Goal: Task Accomplishment & Management: Manage account settings

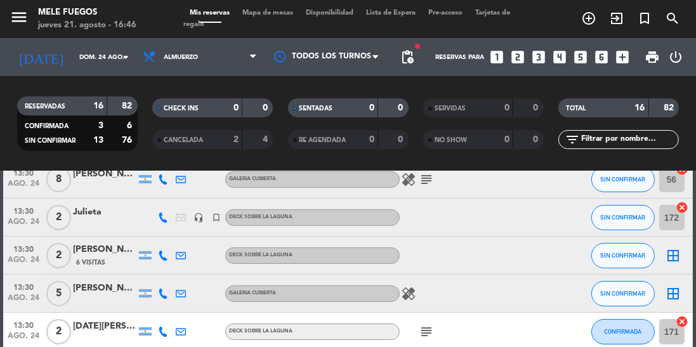
scroll to position [367, 0]
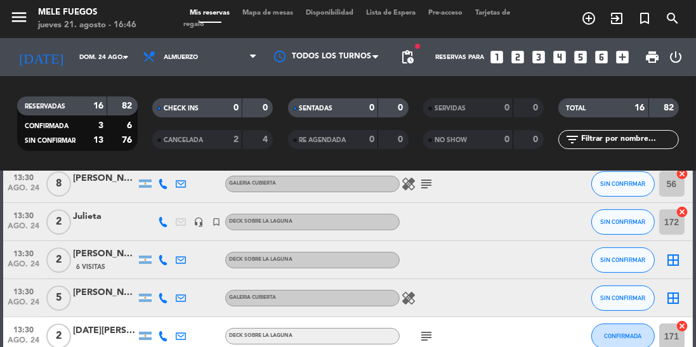
click at [474, 304] on div "healing" at bounding box center [452, 297] width 107 height 37
click at [596, 23] on icon "turned_in_not" at bounding box center [588, 18] width 15 height 15
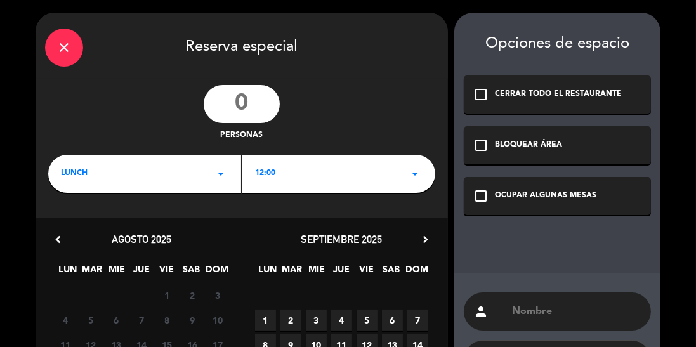
click at [230, 117] on input "number" at bounding box center [242, 104] width 76 height 38
type input "12"
click at [176, 169] on div "LUNCH arrow_drop_down" at bounding box center [144, 174] width 193 height 38
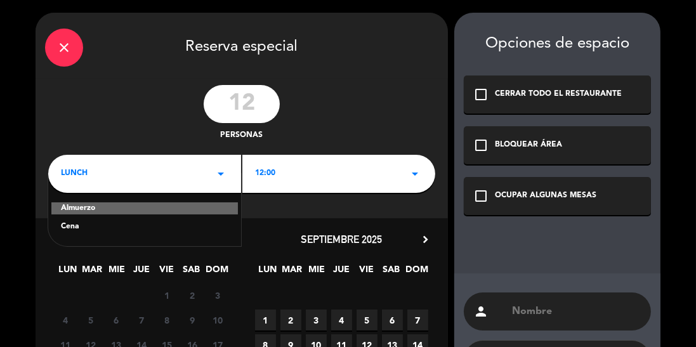
click at [367, 108] on div "12 personas" at bounding box center [242, 113] width 412 height 57
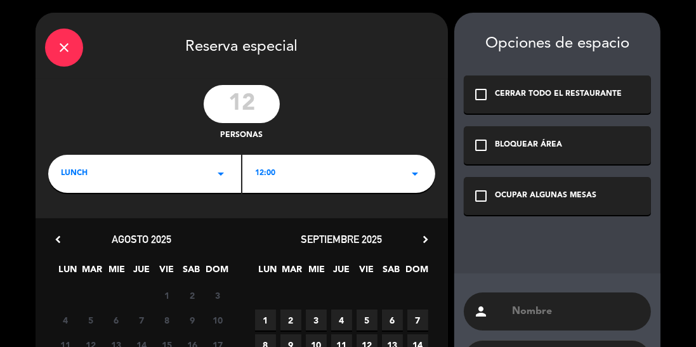
click at [340, 165] on div "12:00 arrow_drop_down" at bounding box center [338, 174] width 193 height 38
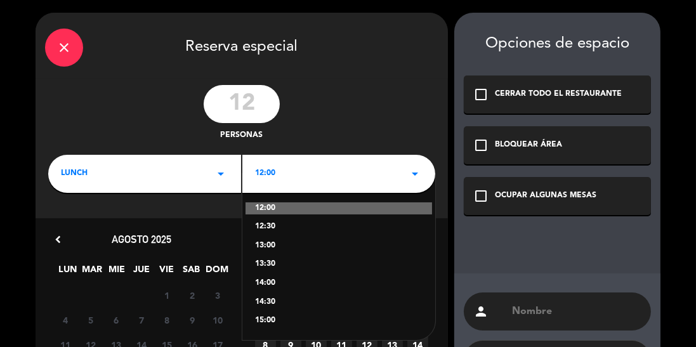
click at [299, 251] on div "13:00" at bounding box center [338, 246] width 167 height 13
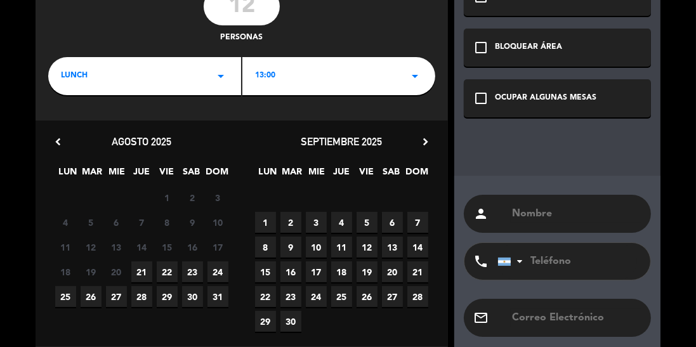
scroll to position [96, 0]
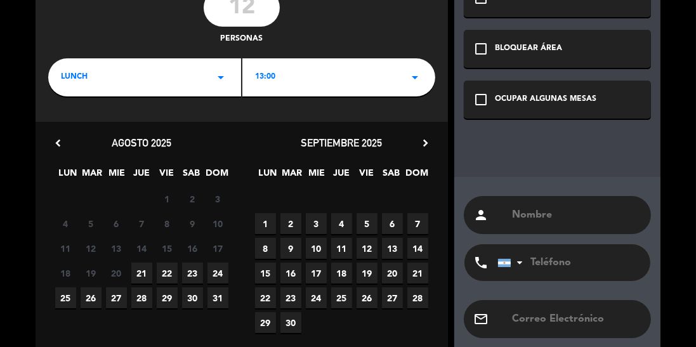
click at [218, 272] on span "24" at bounding box center [217, 273] width 21 height 21
click at [529, 103] on div "OCUPAR ALGUNAS MESAS" at bounding box center [545, 99] width 101 height 13
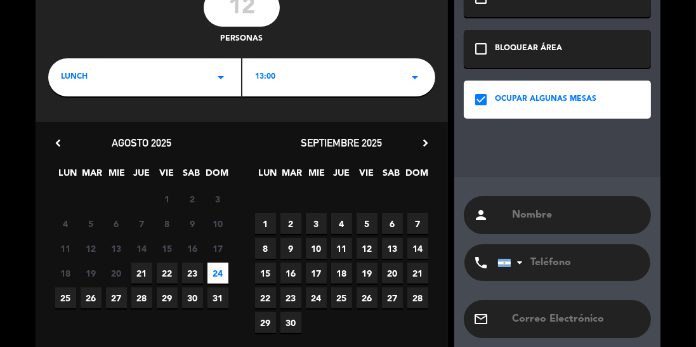
click at [536, 209] on input "text" at bounding box center [575, 215] width 131 height 18
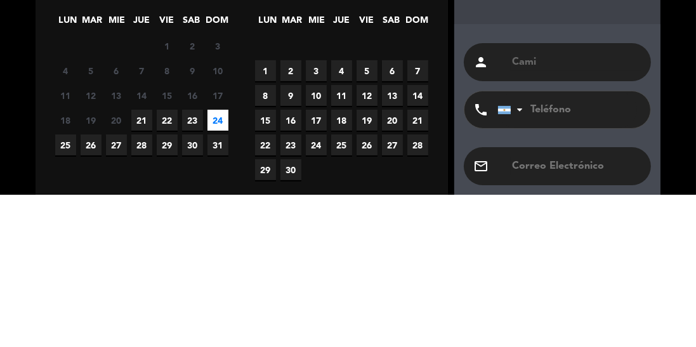
type input "Cami"
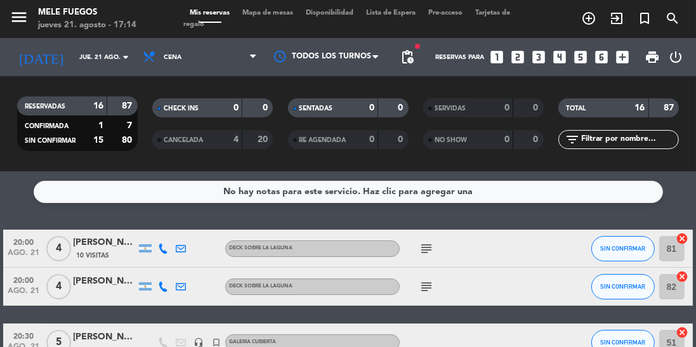
click at [265, 14] on span "Mapa de mesas" at bounding box center [267, 13] width 63 height 7
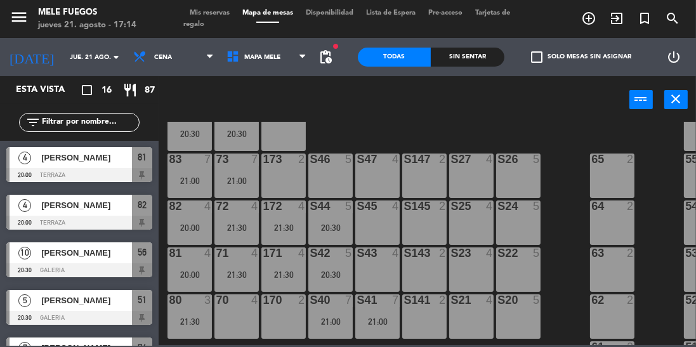
scroll to position [273, 0]
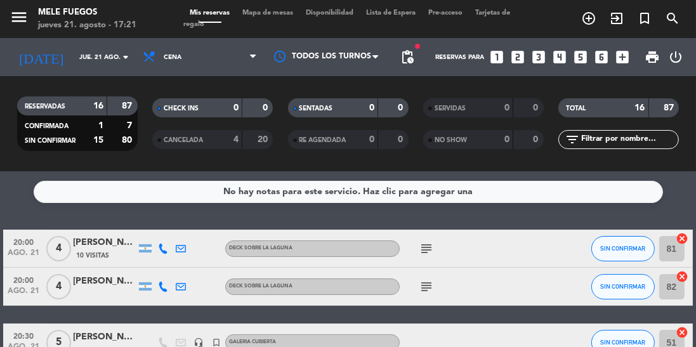
click at [596, 15] on icon "turned_in_not" at bounding box center [588, 18] width 15 height 15
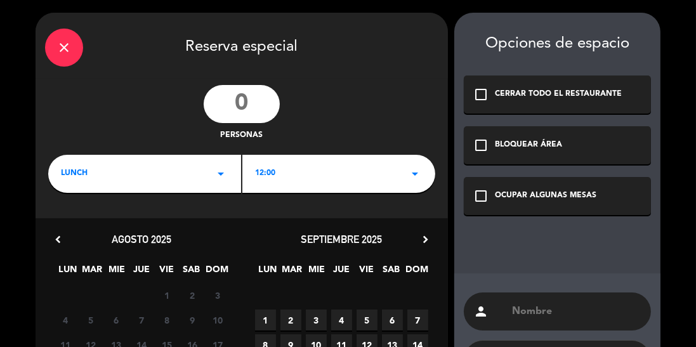
click at [256, 105] on input "number" at bounding box center [242, 104] width 76 height 38
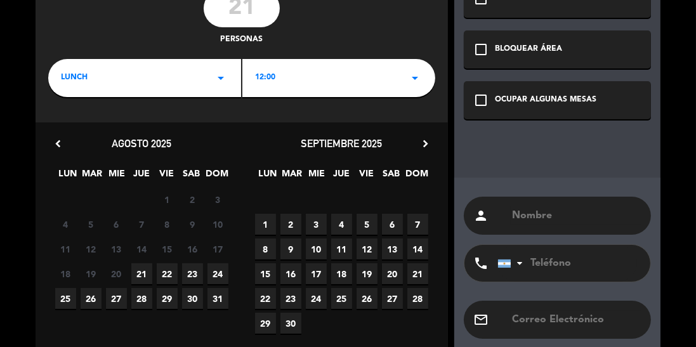
scroll to position [97, 0]
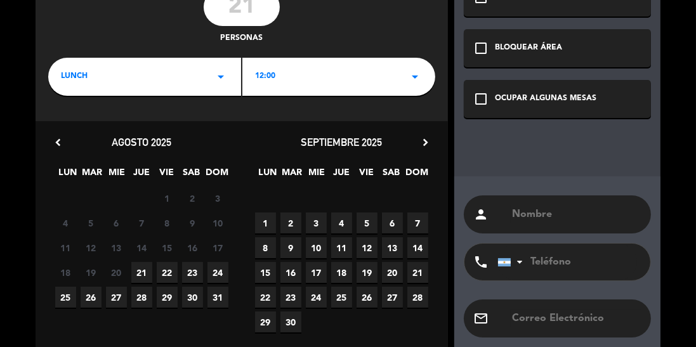
type input "21"
click at [143, 270] on span "21" at bounding box center [141, 272] width 21 height 21
click at [568, 93] on div "OCUPAR ALGUNAS MESAS" at bounding box center [545, 99] width 101 height 13
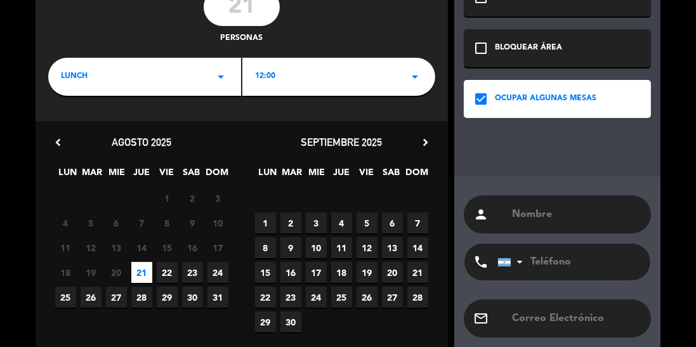
click at [561, 209] on input "text" at bounding box center [575, 214] width 131 height 18
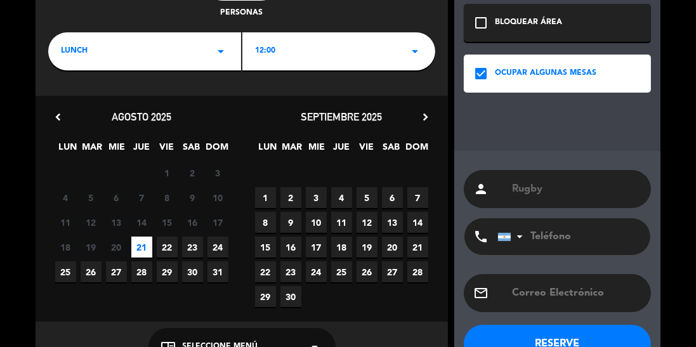
scroll to position [160, 0]
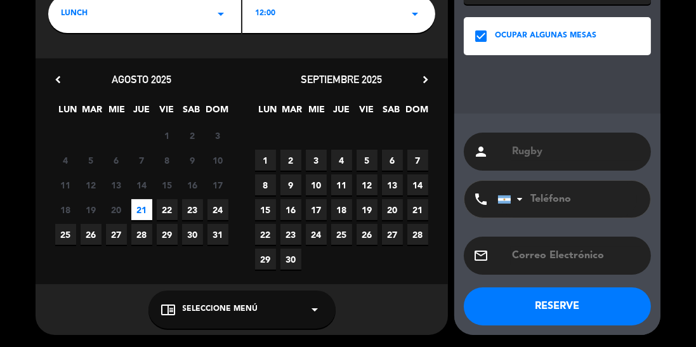
type input "Rugby"
click at [315, 313] on icon "arrow_drop_down" at bounding box center [315, 309] width 15 height 15
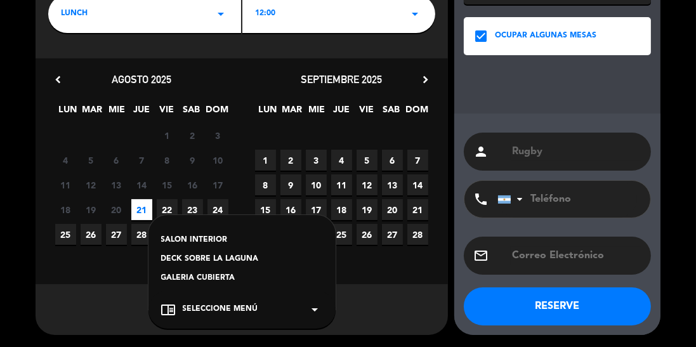
click at [214, 238] on div "SALON INTERIOR" at bounding box center [242, 240] width 162 height 13
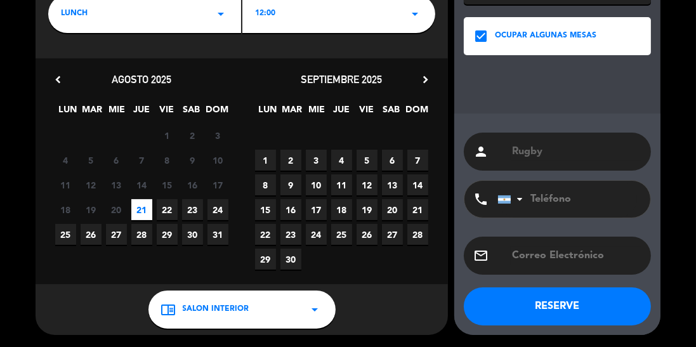
click at [584, 300] on button "RESERVE" at bounding box center [557, 306] width 187 height 38
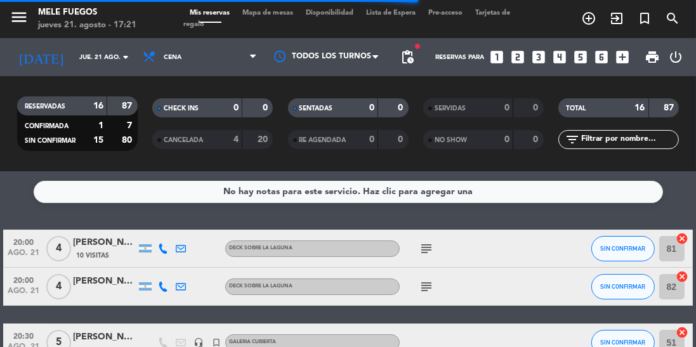
click at [402, 9] on div "12:00 arrow_drop_down" at bounding box center [338, 14] width 193 height 38
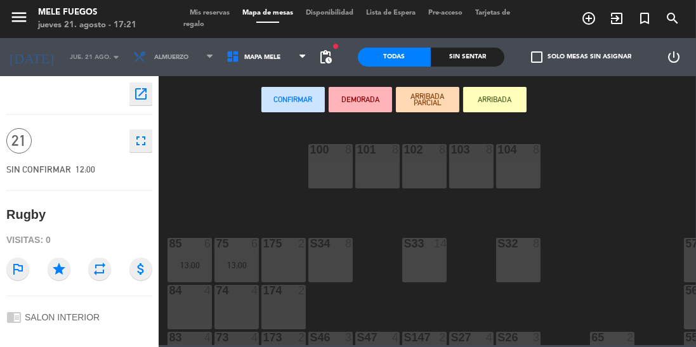
click at [207, 10] on span "Mis reservas" at bounding box center [209, 13] width 53 height 7
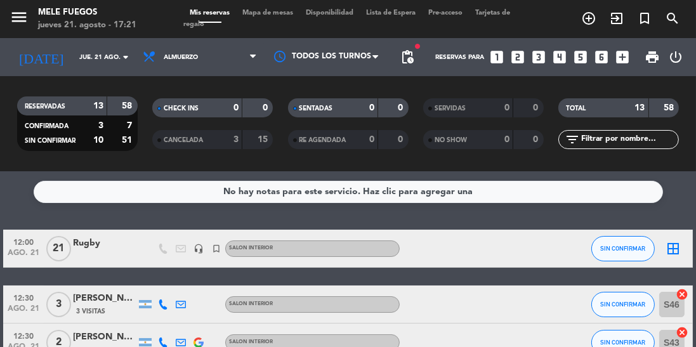
click at [158, 248] on icon at bounding box center [163, 248] width 10 height 10
click at [79, 249] on div "Rugby" at bounding box center [104, 243] width 63 height 15
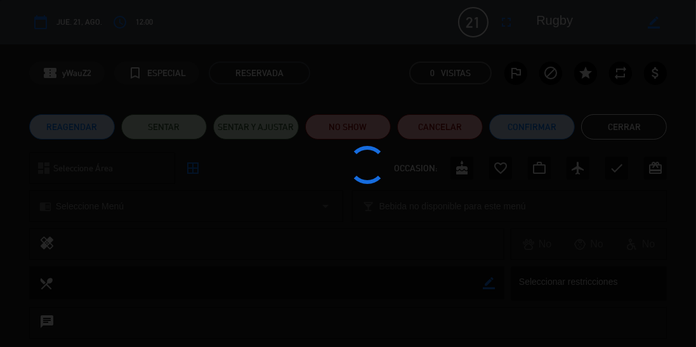
click at [31, 254] on div at bounding box center [348, 173] width 696 height 347
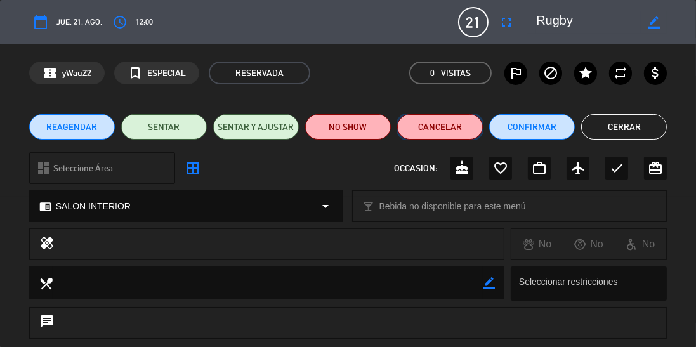
click at [446, 126] on button "Cancelar" at bounding box center [440, 126] width 86 height 25
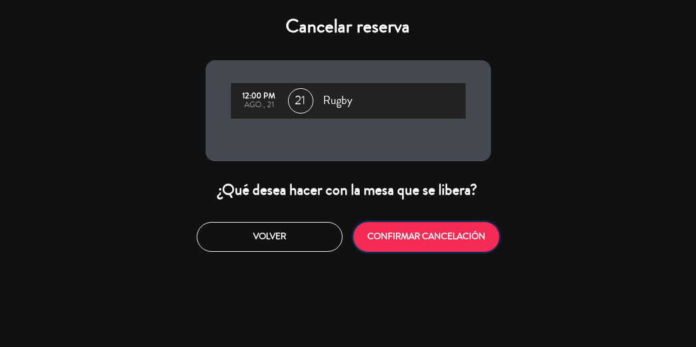
click at [445, 235] on button "CONFIRMAR CANCELACIÓN" at bounding box center [426, 237] width 146 height 30
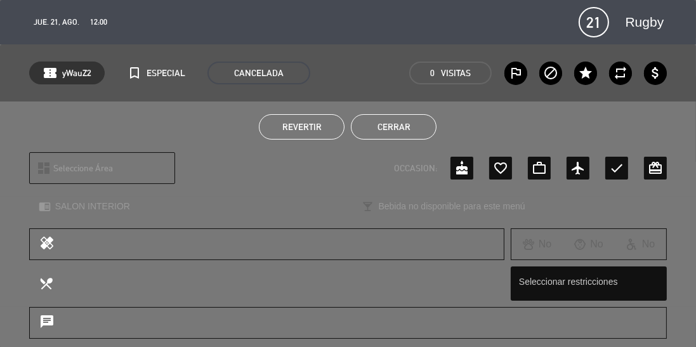
click at [408, 124] on button "Cerrar" at bounding box center [394, 126] width 86 height 25
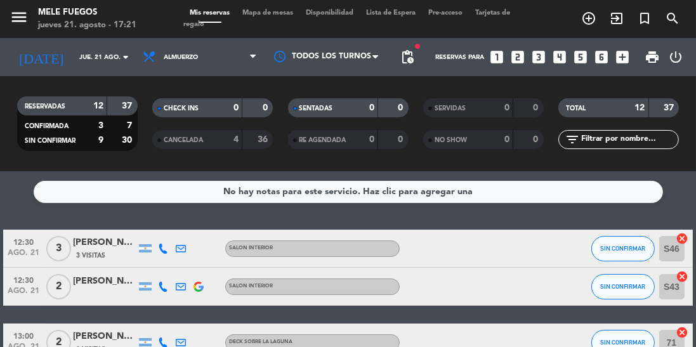
click at [79, 58] on input "jue. 21 ago." at bounding box center [119, 58] width 93 height 20
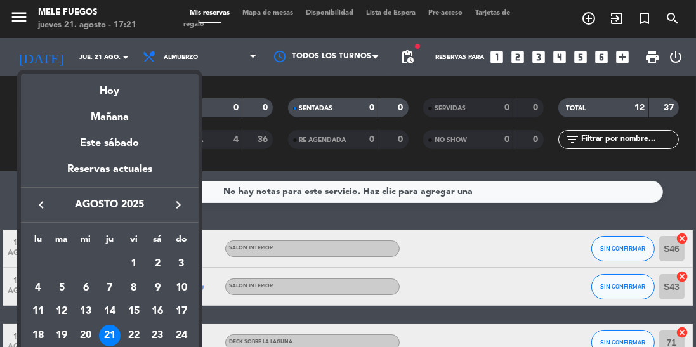
click at [239, 78] on div at bounding box center [348, 173] width 696 height 347
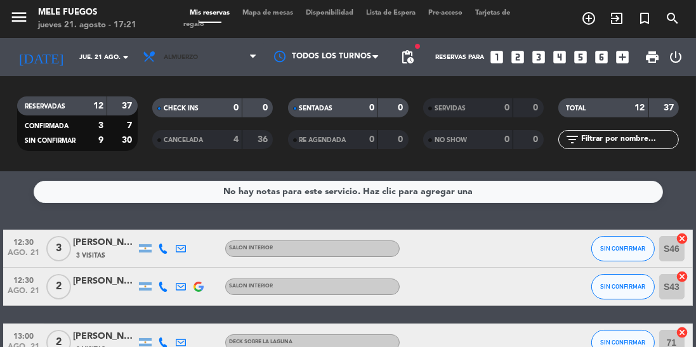
click at [241, 55] on span "Almuerzo" at bounding box center [199, 57] width 127 height 28
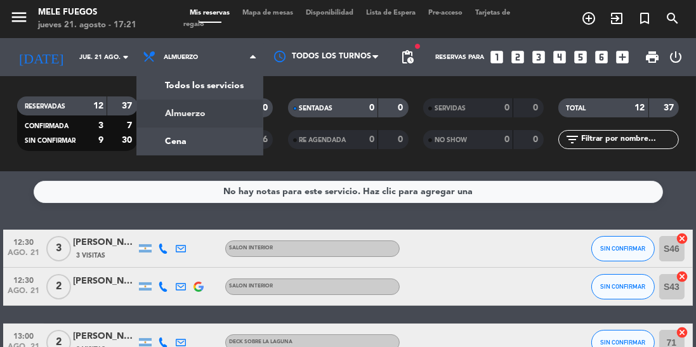
click at [193, 142] on div "menu Mele Fuegos jueves 21. agosto - 17:21 Mis reservas Mapa de mesas Disponibi…" at bounding box center [348, 85] width 696 height 171
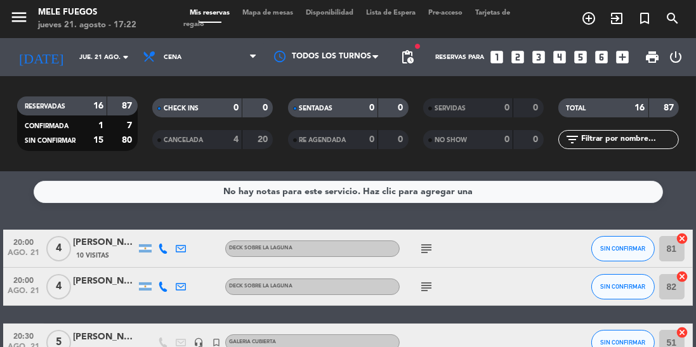
click at [596, 16] on icon "turned_in_not" at bounding box center [588, 18] width 15 height 15
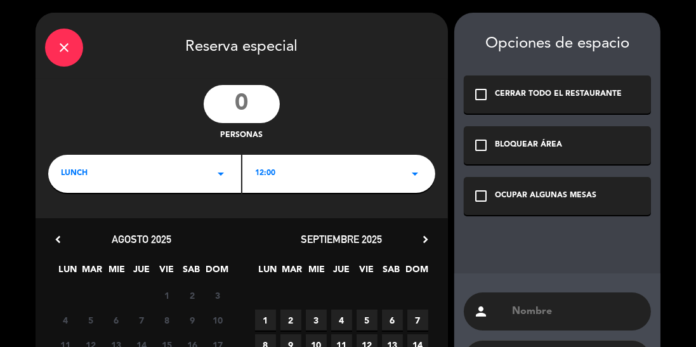
click at [261, 105] on input "number" at bounding box center [242, 104] width 76 height 38
type input "22"
click at [421, 165] on div "12:00 arrow_drop_down" at bounding box center [338, 174] width 193 height 38
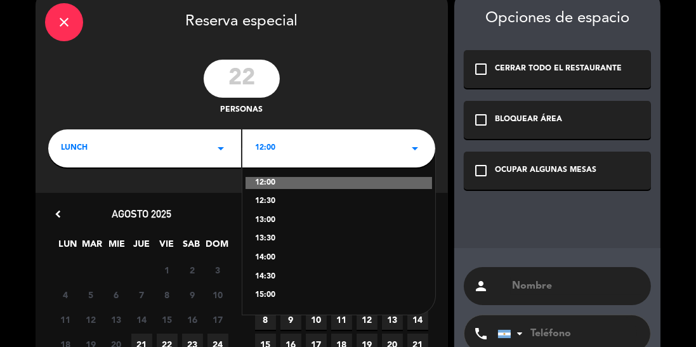
scroll to position [31, 0]
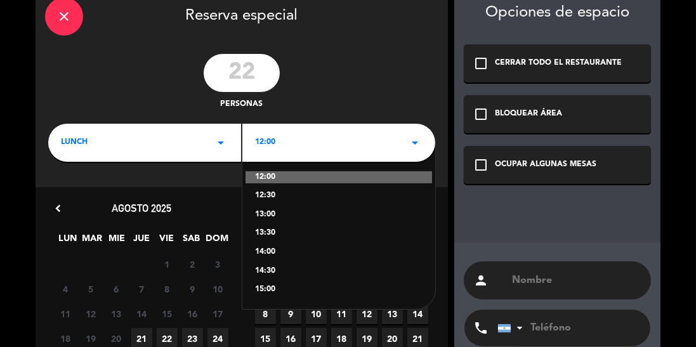
click at [226, 139] on icon "arrow_drop_down" at bounding box center [220, 142] width 15 height 15
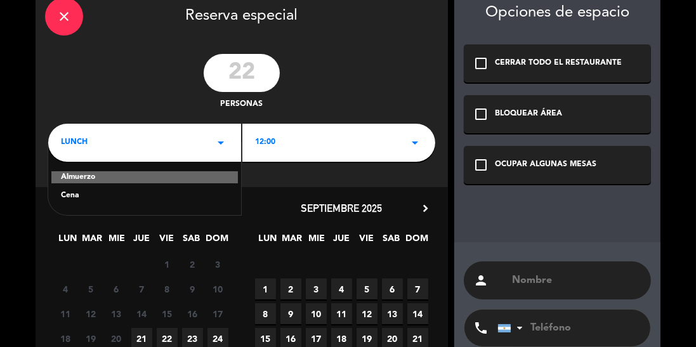
click at [164, 200] on div "Cena" at bounding box center [144, 196] width 167 height 13
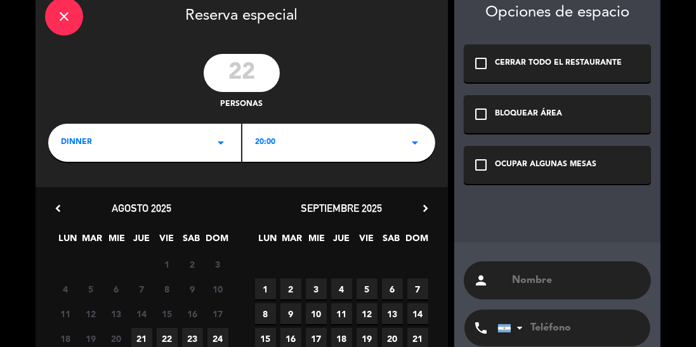
click at [397, 143] on div "20:00 arrow_drop_down" at bounding box center [338, 143] width 193 height 38
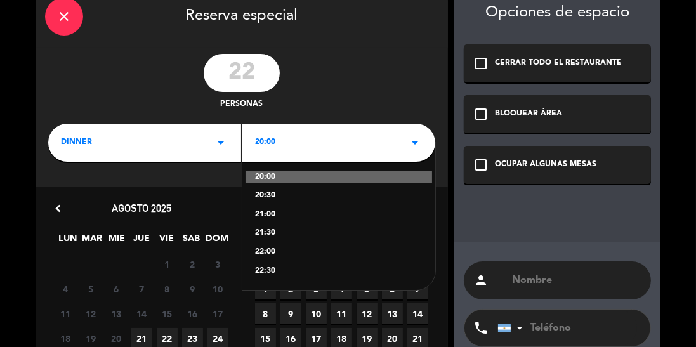
click at [282, 252] on div "22:00" at bounding box center [338, 252] width 167 height 13
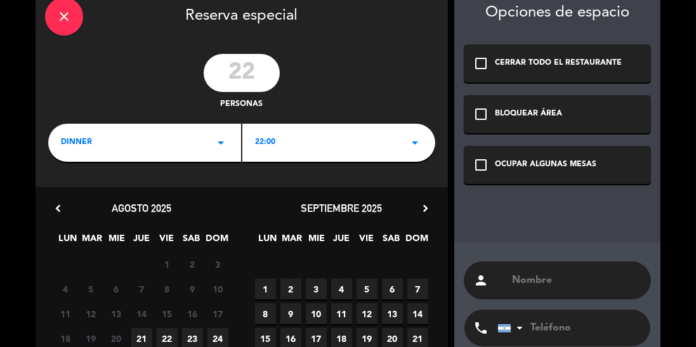
click at [486, 162] on icon "check_box_outline_blank" at bounding box center [480, 164] width 15 height 15
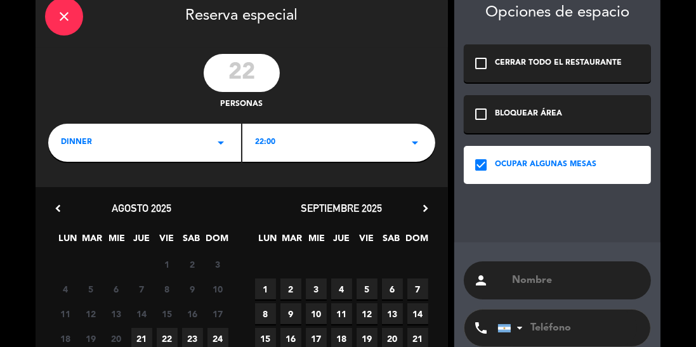
scroll to position [80, 0]
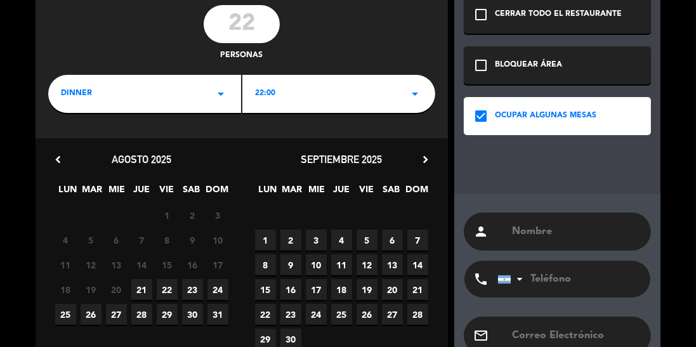
click at [538, 231] on input "text" at bounding box center [575, 232] width 131 height 18
type input "Rugby"
click at [146, 291] on span "21" at bounding box center [141, 289] width 21 height 21
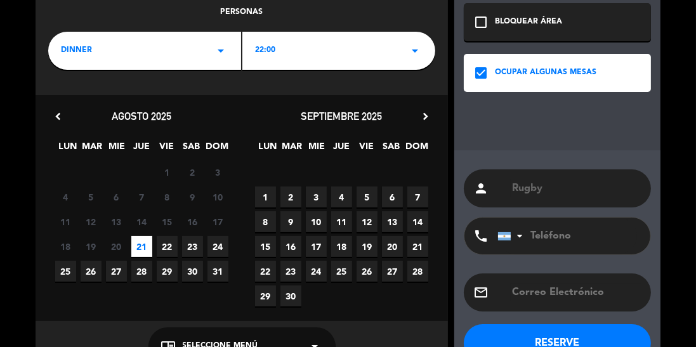
scroll to position [133, 0]
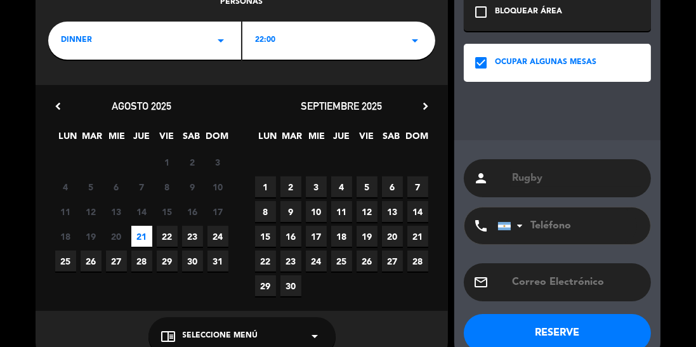
click at [315, 338] on icon "arrow_drop_down" at bounding box center [315, 335] width 15 height 15
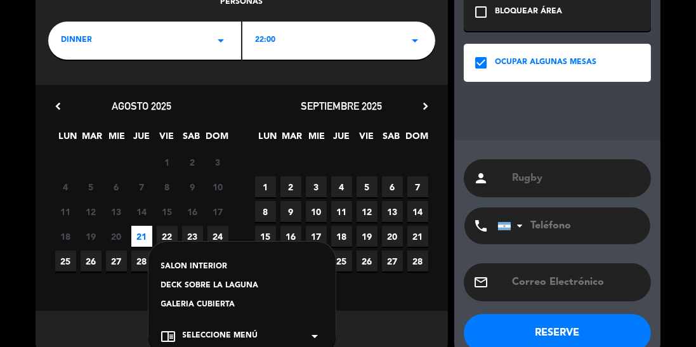
click at [213, 266] on div "SALON INTERIOR" at bounding box center [242, 267] width 162 height 13
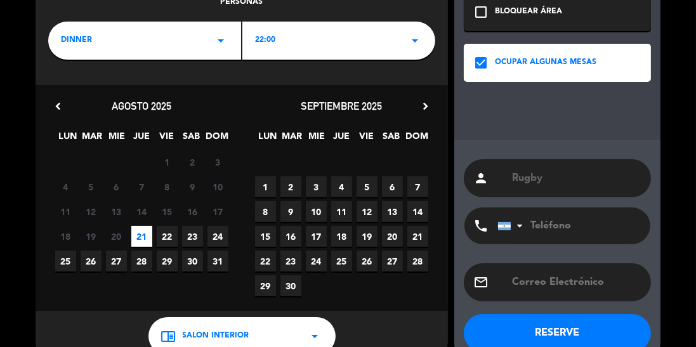
click at [579, 325] on button "RESERVE" at bounding box center [557, 333] width 187 height 38
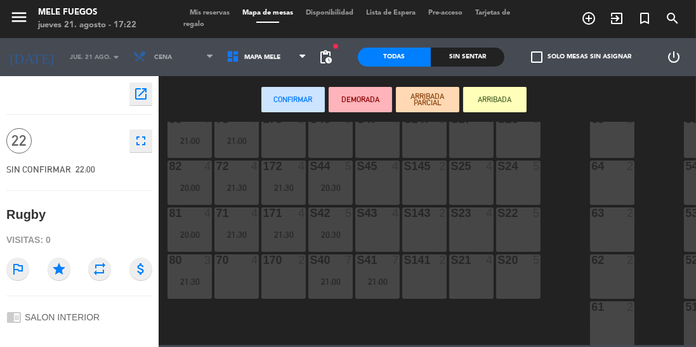
scroll to position [217, 0]
click at [528, 275] on div "S20 5" at bounding box center [518, 278] width 44 height 44
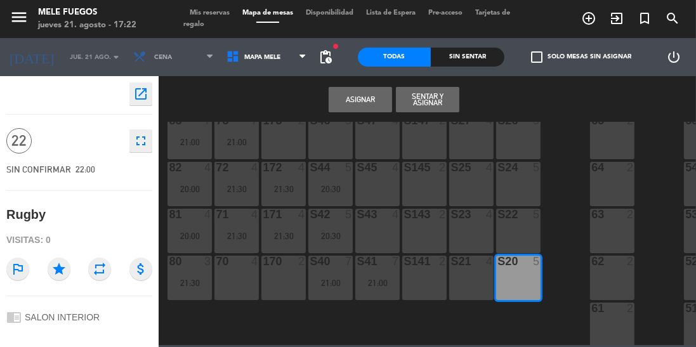
click at [514, 234] on div "S22 5" at bounding box center [518, 231] width 44 height 44
click at [528, 185] on div "S24 5" at bounding box center [518, 184] width 44 height 44
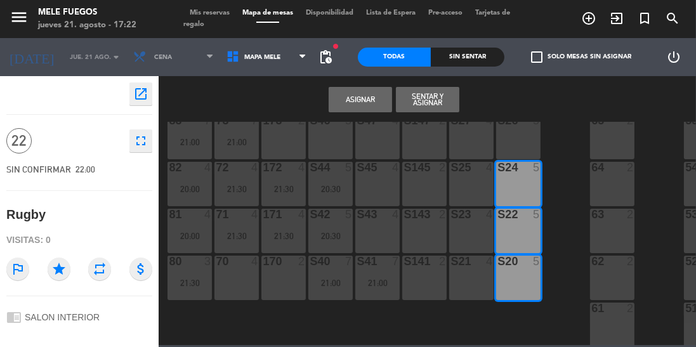
click at [530, 145] on div "S26 5" at bounding box center [518, 137] width 44 height 44
click at [484, 275] on div "S21 4" at bounding box center [471, 278] width 44 height 44
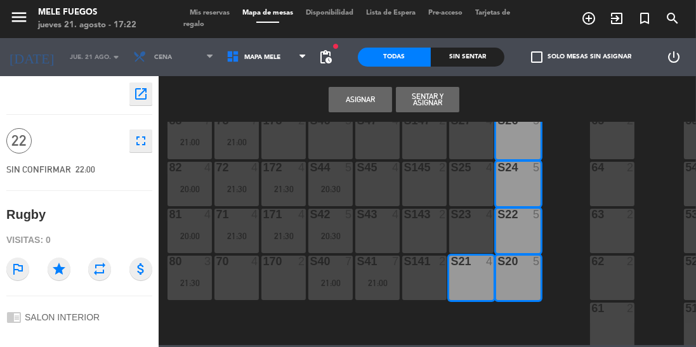
click at [488, 221] on div "S23 4" at bounding box center [471, 215] width 44 height 13
click at [486, 185] on div "S25 4" at bounding box center [471, 184] width 44 height 44
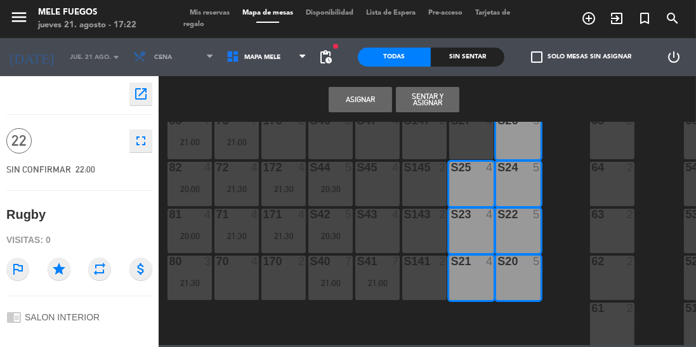
click at [482, 138] on div "S27 4" at bounding box center [471, 137] width 44 height 44
click at [351, 100] on button "Asignar" at bounding box center [359, 99] width 63 height 25
